Goal: Check status: Check status

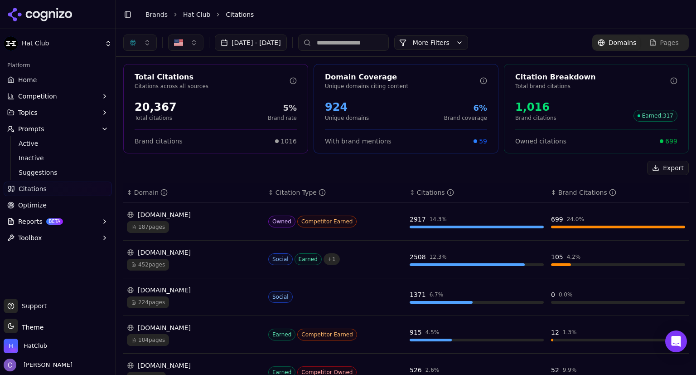
click at [56, 83] on link "Home" at bounding box center [58, 80] width 108 height 15
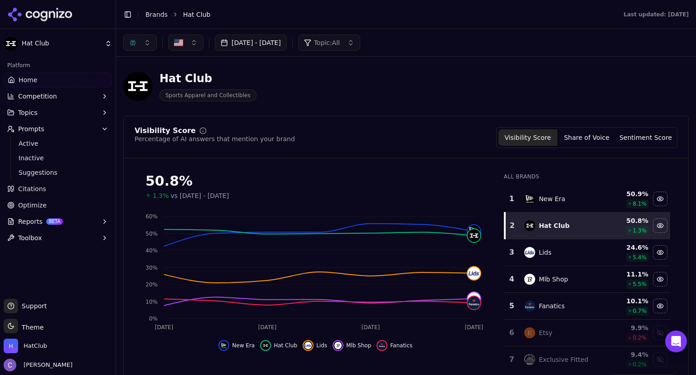
click at [146, 40] on button "button" at bounding box center [140, 42] width 34 height 16
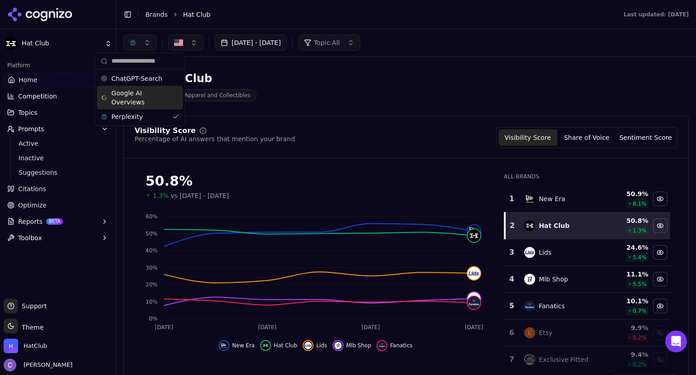
click at [171, 94] on div "Google AI Overviews" at bounding box center [140, 98] width 86 height 24
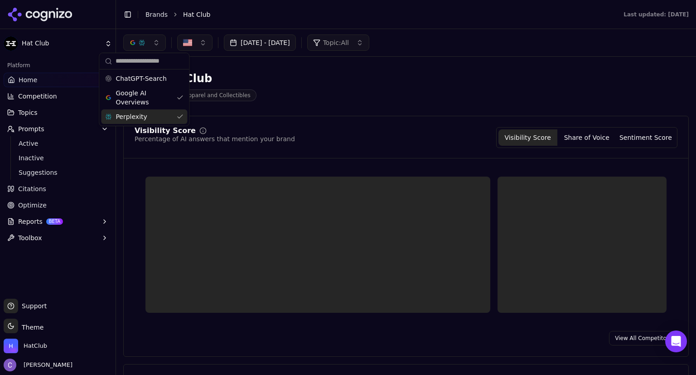
click at [178, 113] on div "Perplexity" at bounding box center [144, 116] width 86 height 15
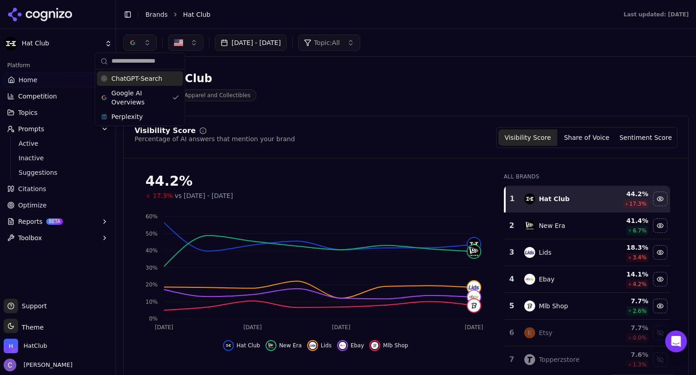
click at [178, 83] on div "ChatGPT-Search" at bounding box center [140, 78] width 86 height 15
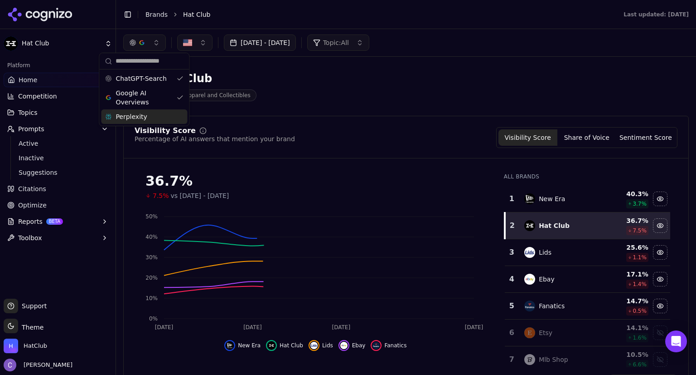
click at [178, 115] on div "Perplexity" at bounding box center [144, 116] width 86 height 15
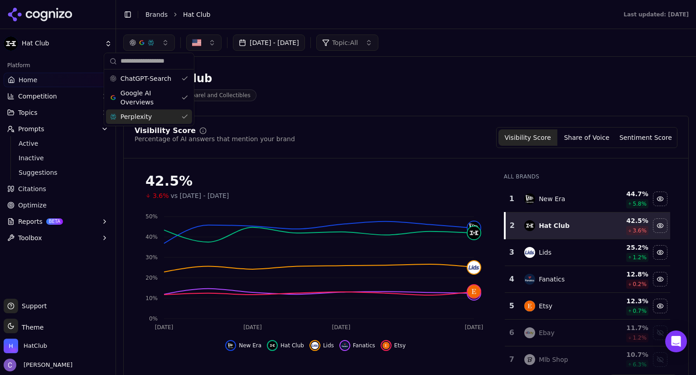
click at [305, 38] on button "[DATE] - [DATE]" at bounding box center [269, 42] width 72 height 16
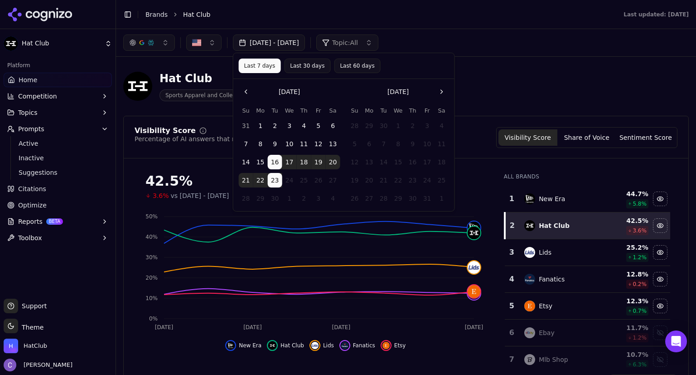
click at [307, 66] on button "Last 30 days" at bounding box center [307, 65] width 46 height 15
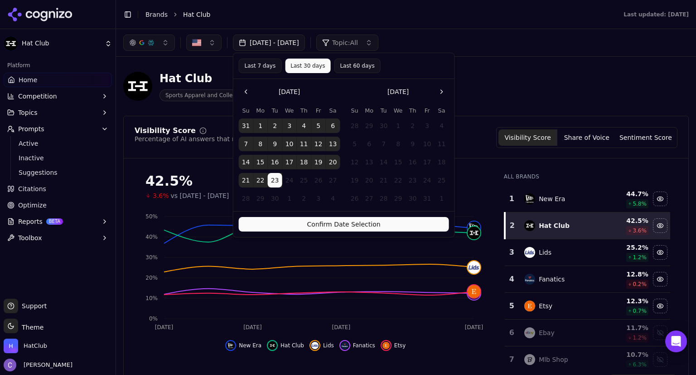
click at [338, 64] on button "Last 60 days" at bounding box center [357, 65] width 46 height 15
click at [361, 224] on button "Confirm Date Selection" at bounding box center [344, 224] width 210 height 15
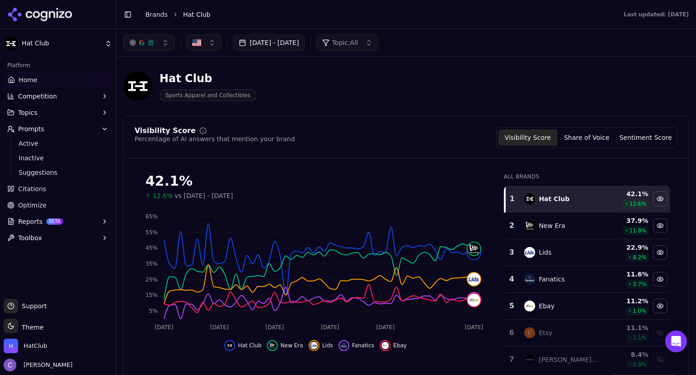
click at [71, 82] on link "Home" at bounding box center [58, 80] width 108 height 15
